Goal: Task Accomplishment & Management: Manage account settings

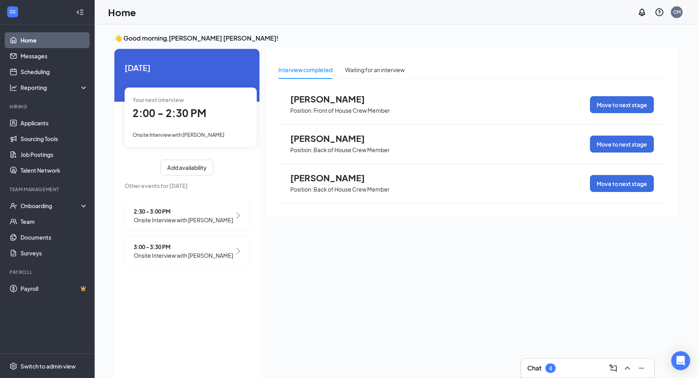
click at [174, 118] on span "2:00 - 2:30 PM" at bounding box center [170, 113] width 74 height 13
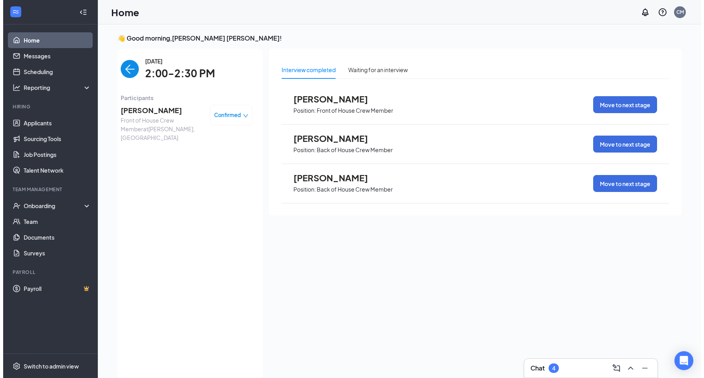
scroll to position [3, 0]
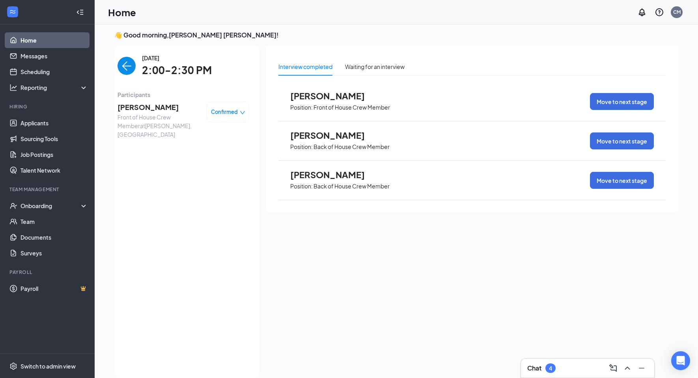
click at [157, 109] on span "[PERSON_NAME]" at bounding box center [159, 107] width 83 height 11
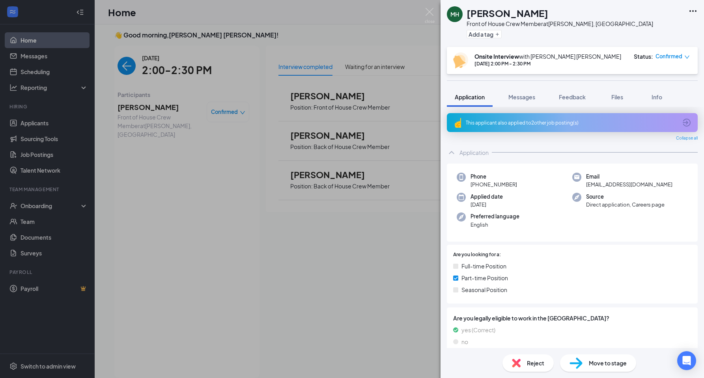
drag, startPoint x: 330, startPoint y: 332, endPoint x: 322, endPoint y: 321, distance: 13.7
click at [330, 330] on div "[PERSON_NAME] Front of House Crew Member at [PERSON_NAME], [GEOGRAPHIC_DATA] Ad…" at bounding box center [352, 189] width 704 height 378
click at [288, 268] on div "[PERSON_NAME] Front of House Crew Member at [PERSON_NAME], [GEOGRAPHIC_DATA] Ad…" at bounding box center [352, 189] width 704 height 378
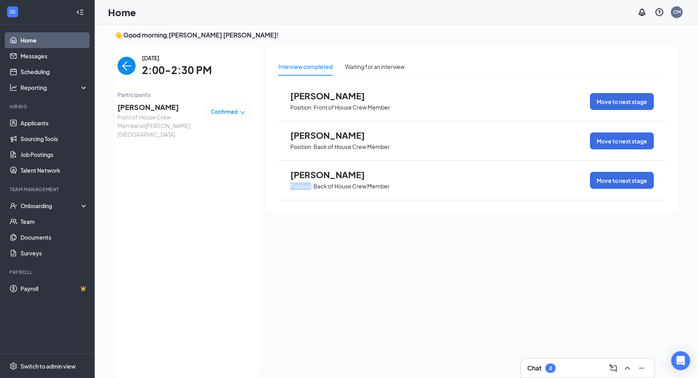
click at [288, 268] on div "Interview completed Waiting for an interview [PERSON_NAME] Position: Front of H…" at bounding box center [472, 210] width 413 height 328
click at [129, 68] on img "back-button" at bounding box center [127, 66] width 18 height 18
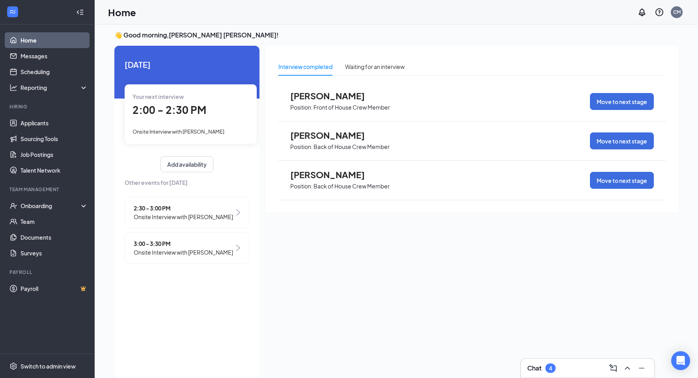
click at [166, 213] on span "Onsite Interview with [PERSON_NAME]" at bounding box center [183, 217] width 99 height 9
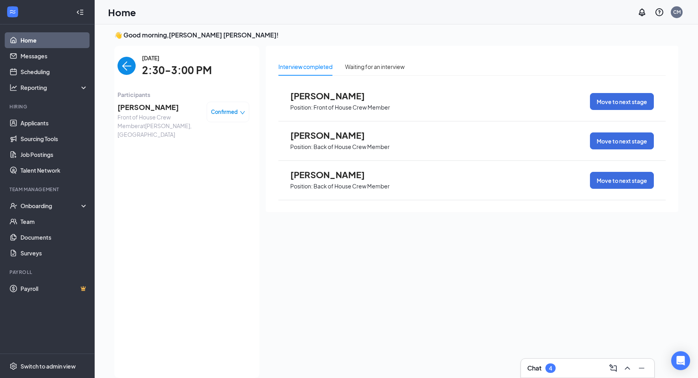
click at [153, 109] on span "[PERSON_NAME]" at bounding box center [159, 107] width 83 height 11
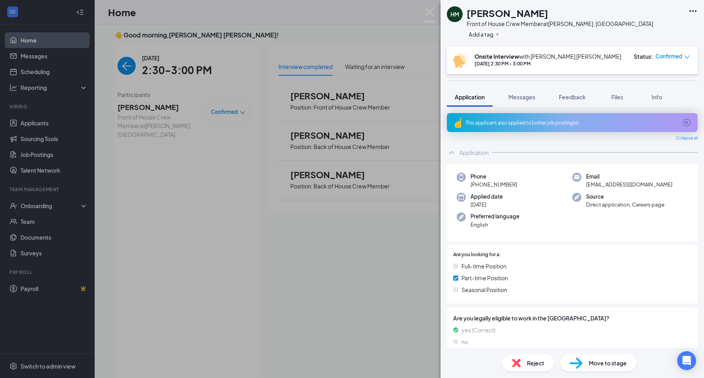
click at [189, 127] on div "[PERSON_NAME] Front of House Crew Member at [PERSON_NAME], [GEOGRAPHIC_DATA] Ad…" at bounding box center [352, 189] width 704 height 378
click at [124, 68] on div "[PERSON_NAME] Front of House Crew Member at [PERSON_NAME], [GEOGRAPHIC_DATA] Ad…" at bounding box center [352, 189] width 704 height 378
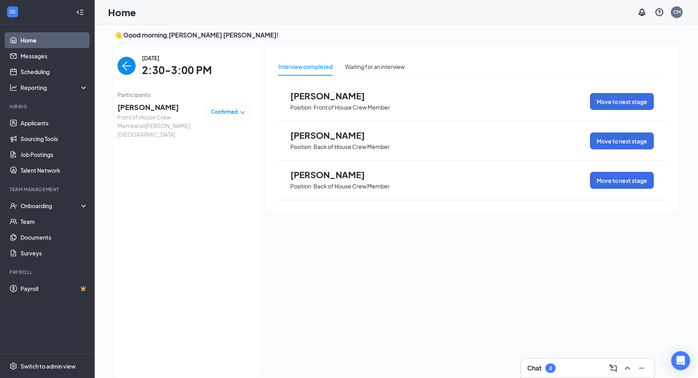
click at [125, 64] on img "back-button" at bounding box center [127, 66] width 18 height 18
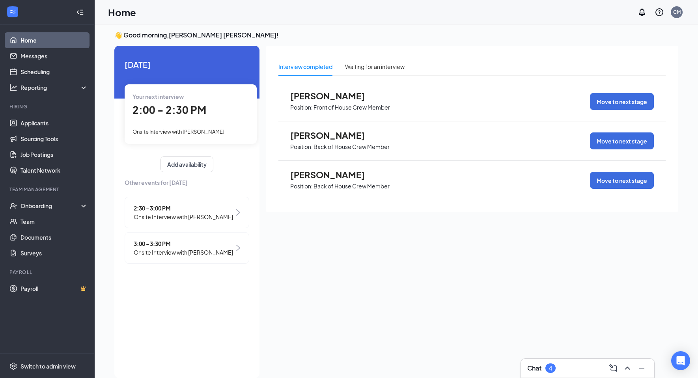
click at [153, 247] on span "3:00 - 3:30 PM" at bounding box center [183, 243] width 99 height 9
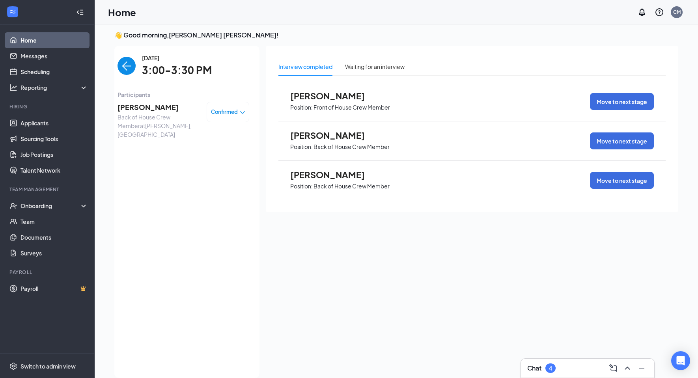
click at [148, 109] on span "[PERSON_NAME]" at bounding box center [159, 107] width 83 height 11
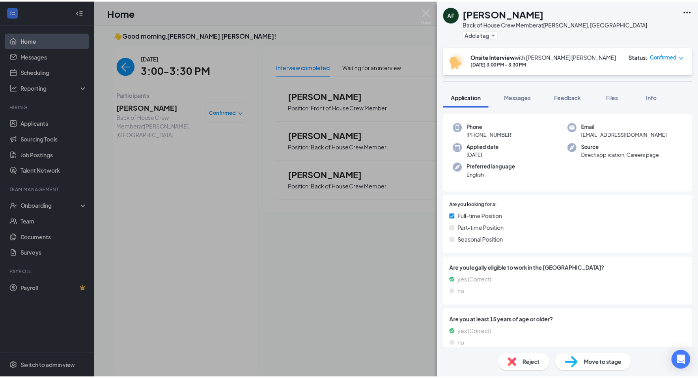
scroll to position [39, 0]
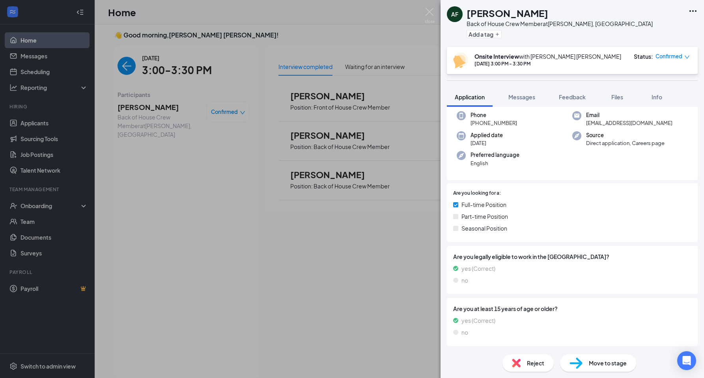
click at [299, 24] on div "AF [PERSON_NAME] Back of House Crew Member at [PERSON_NAME], [GEOGRAPHIC_DATA] …" at bounding box center [352, 189] width 704 height 378
drag, startPoint x: 370, startPoint y: 39, endPoint x: 372, endPoint y: 36, distance: 4.3
click at [370, 39] on div "AF [PERSON_NAME] Back of House Crew Member at [PERSON_NAME], [GEOGRAPHIC_DATA] …" at bounding box center [352, 189] width 704 height 378
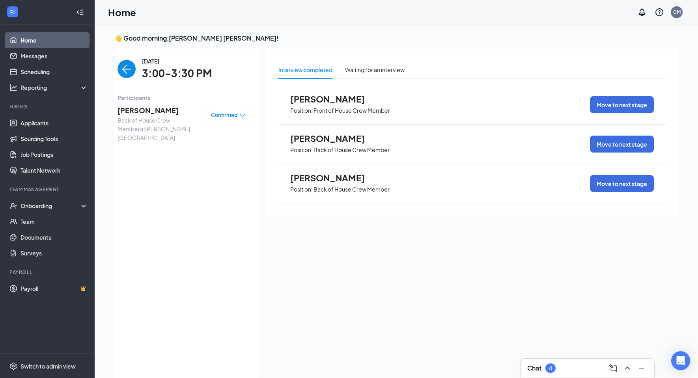
click at [417, 19] on div "Home CM" at bounding box center [397, 12] width 604 height 24
